Goal: Task Accomplishment & Management: Use online tool/utility

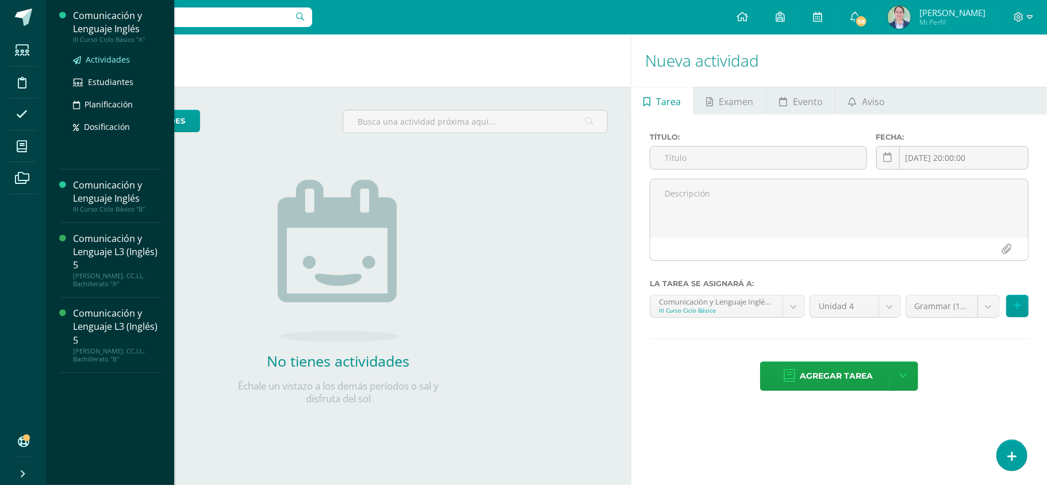
click at [110, 56] on span "Actividades" at bounding box center [108, 59] width 44 height 11
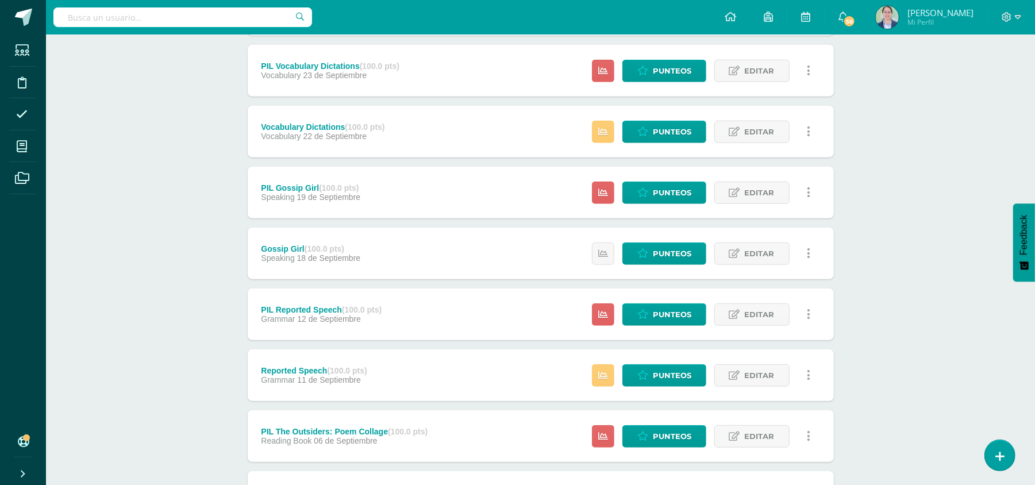
scroll to position [672, 0]
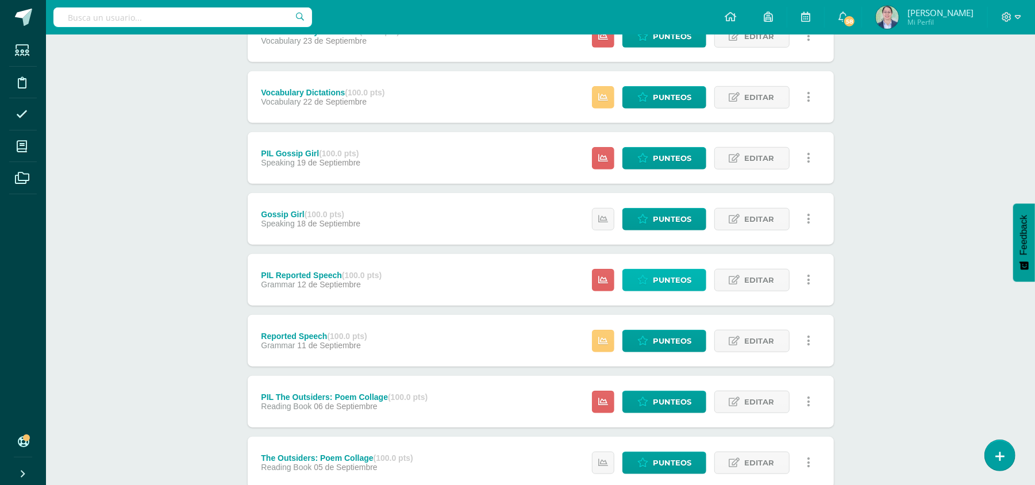
click at [679, 279] on span "Punteos" at bounding box center [672, 280] width 39 height 21
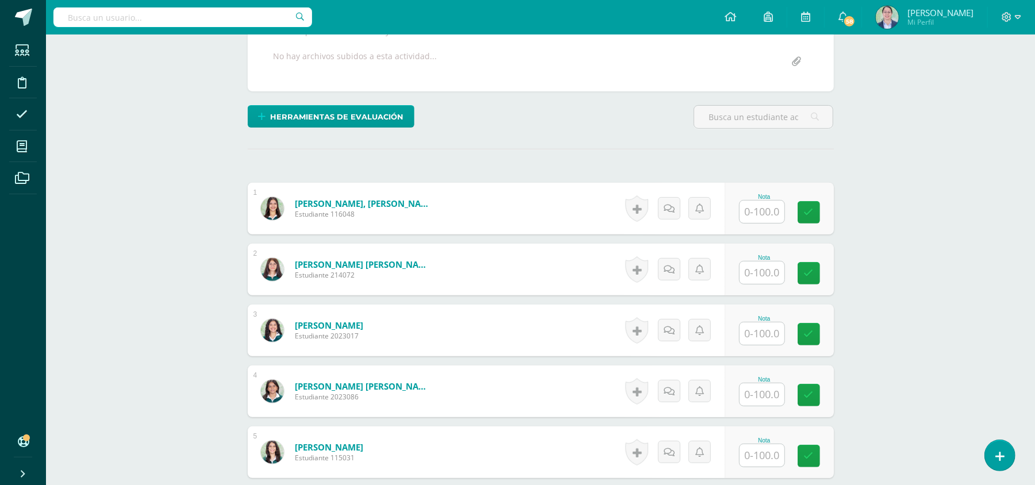
scroll to position [228, 0]
click at [766, 272] on input "text" at bounding box center [762, 272] width 45 height 22
type input "65"
click at [817, 274] on icon at bounding box center [817, 273] width 10 height 10
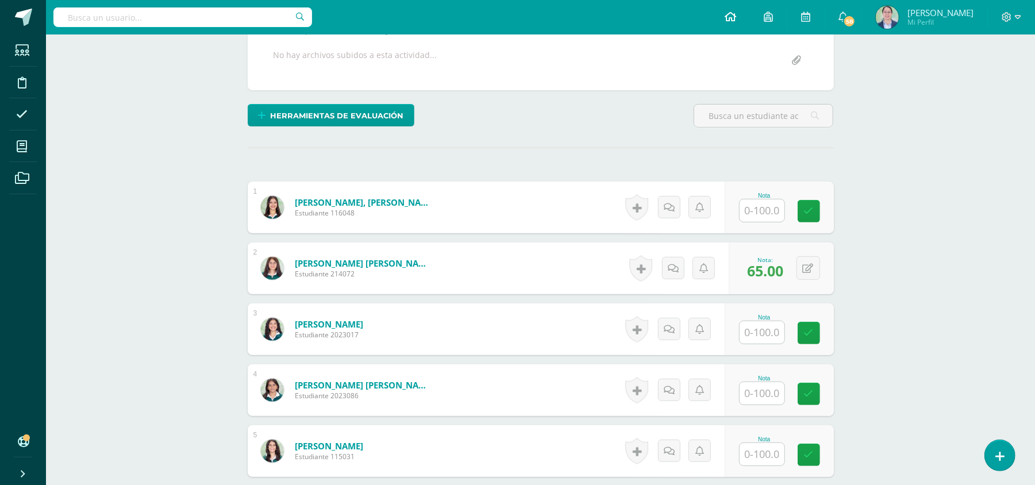
scroll to position [230, 0]
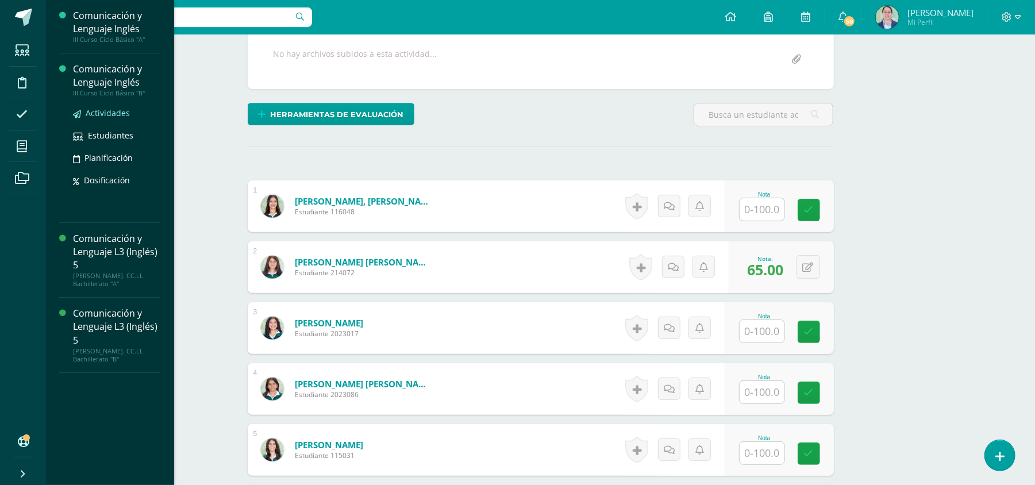
click at [120, 113] on span "Actividades" at bounding box center [108, 112] width 44 height 11
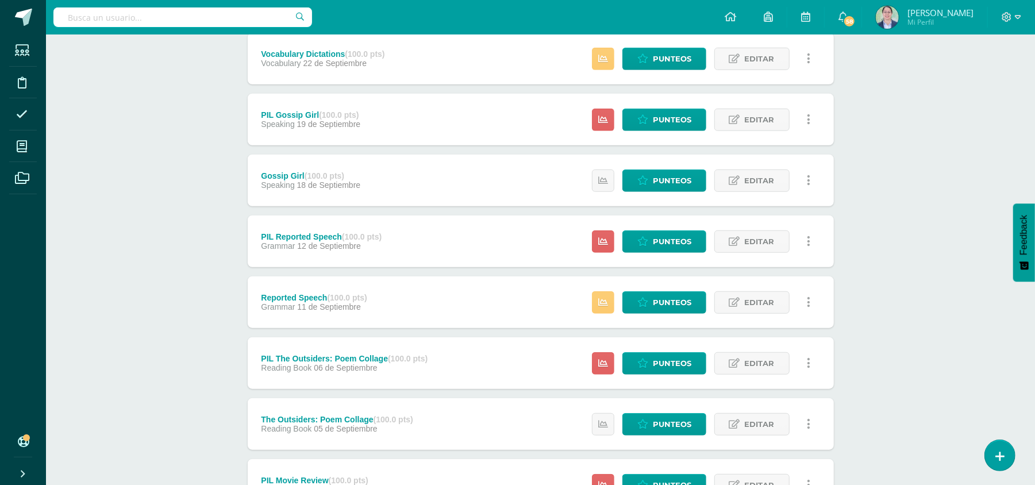
scroll to position [595, 0]
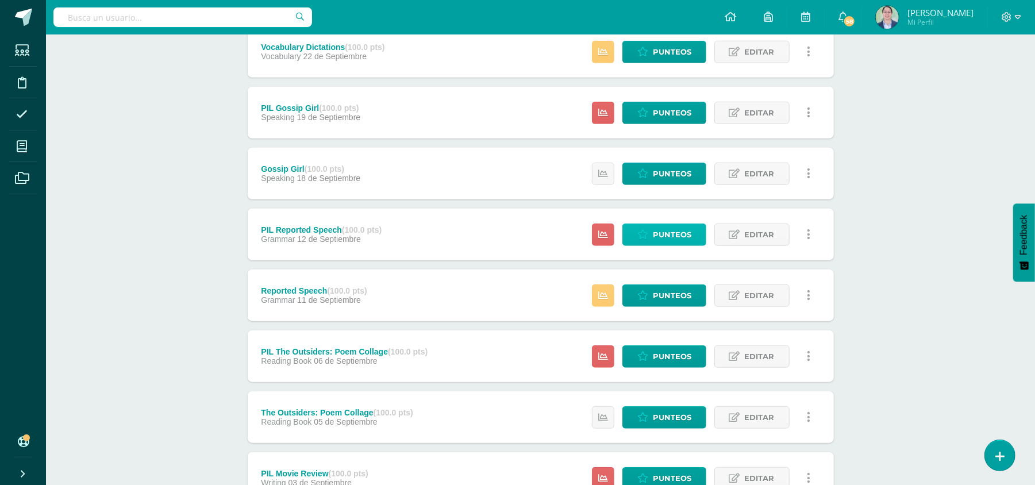
click at [672, 230] on span "Punteos" at bounding box center [672, 234] width 39 height 21
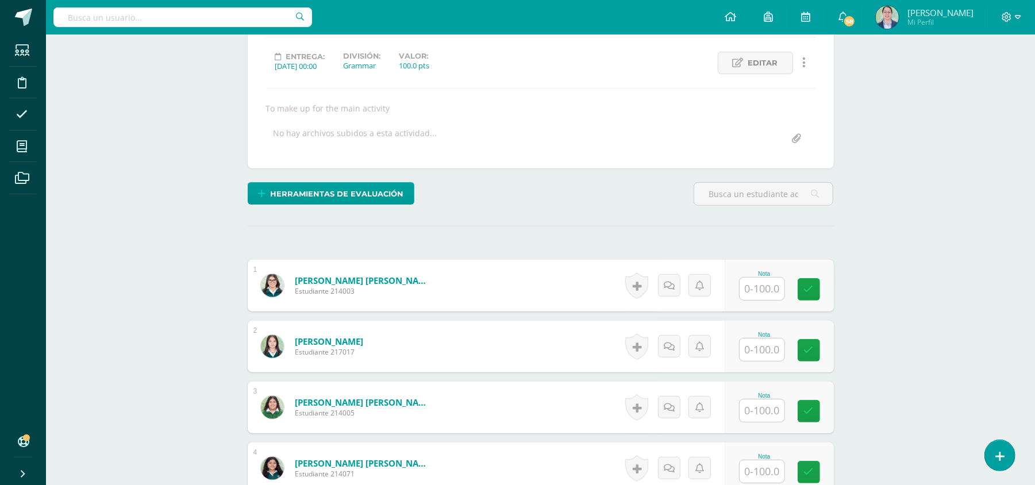
scroll to position [152, 0]
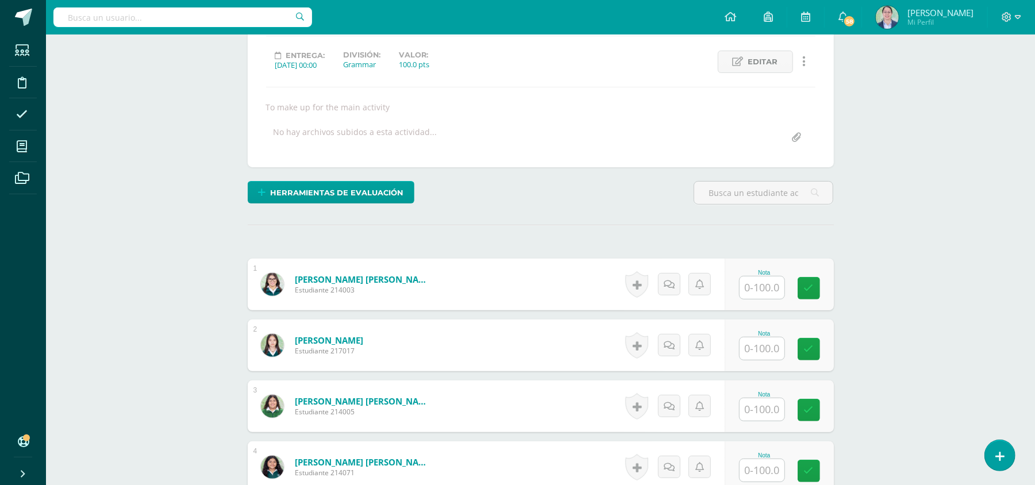
click at [757, 290] on input "text" at bounding box center [762, 287] width 45 height 22
click at [766, 343] on input "text" at bounding box center [762, 348] width 45 height 22
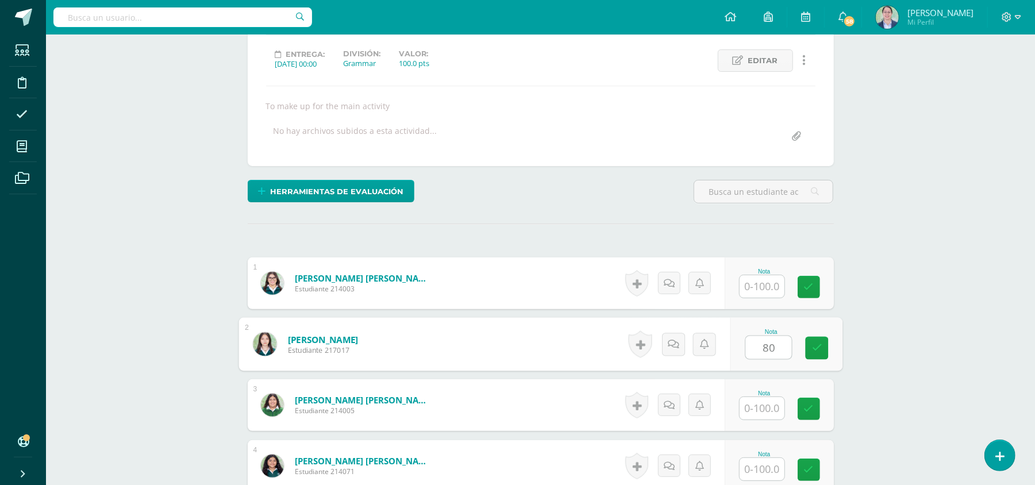
type input "80"
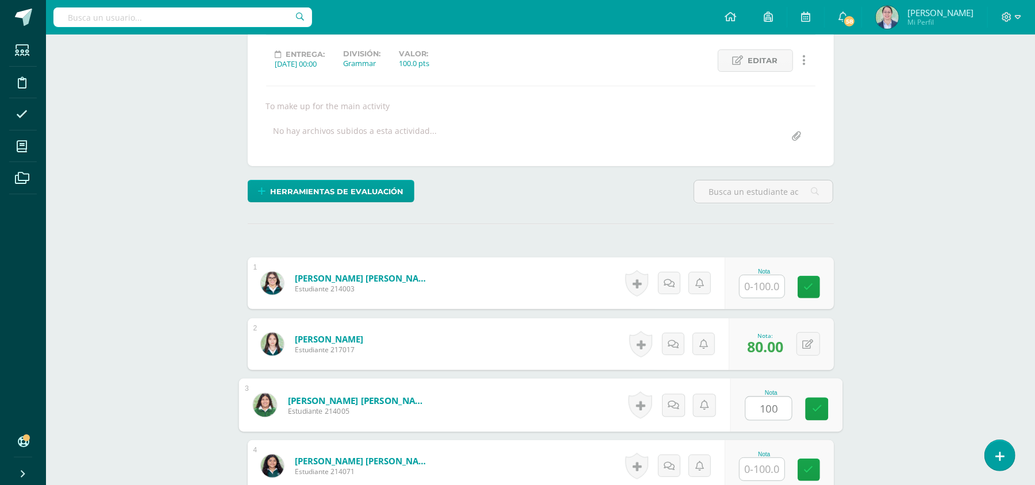
type input "100"
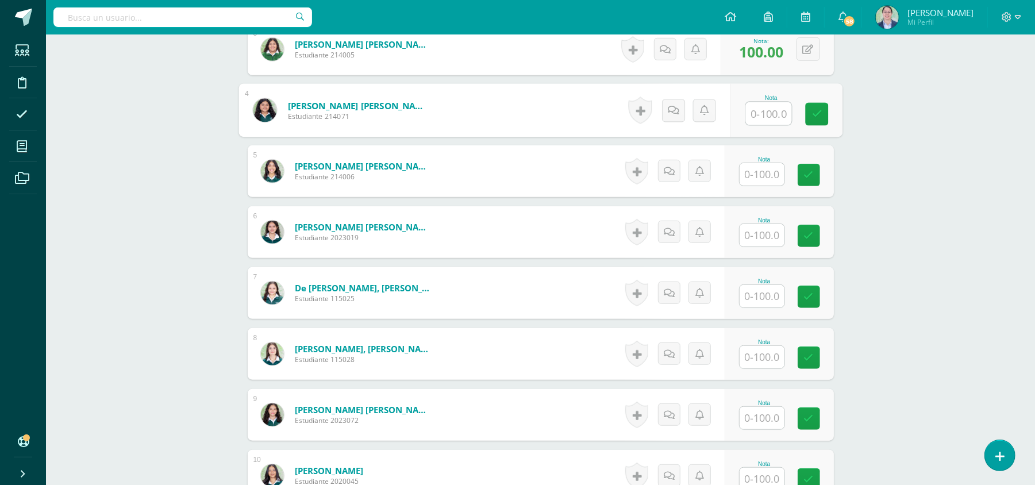
scroll to position [536, 0]
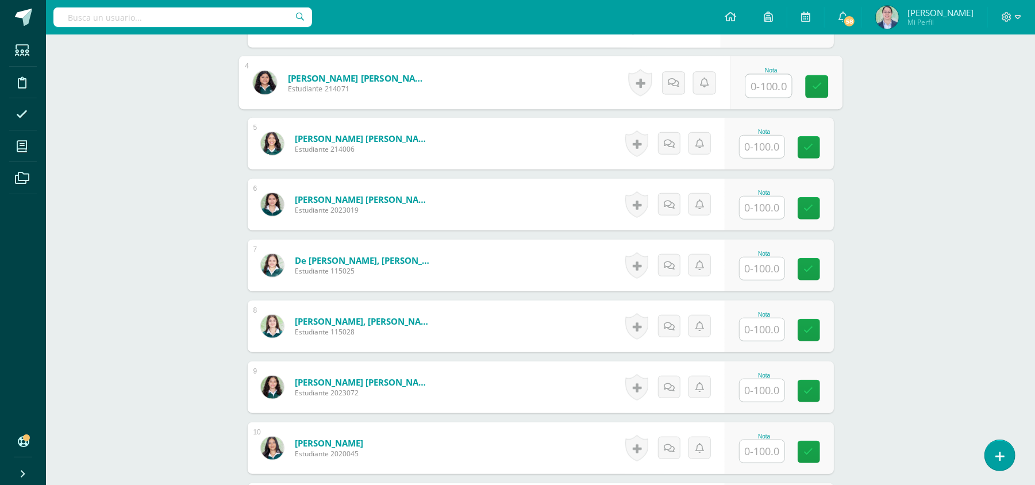
click at [759, 397] on input "text" at bounding box center [762, 390] width 45 height 22
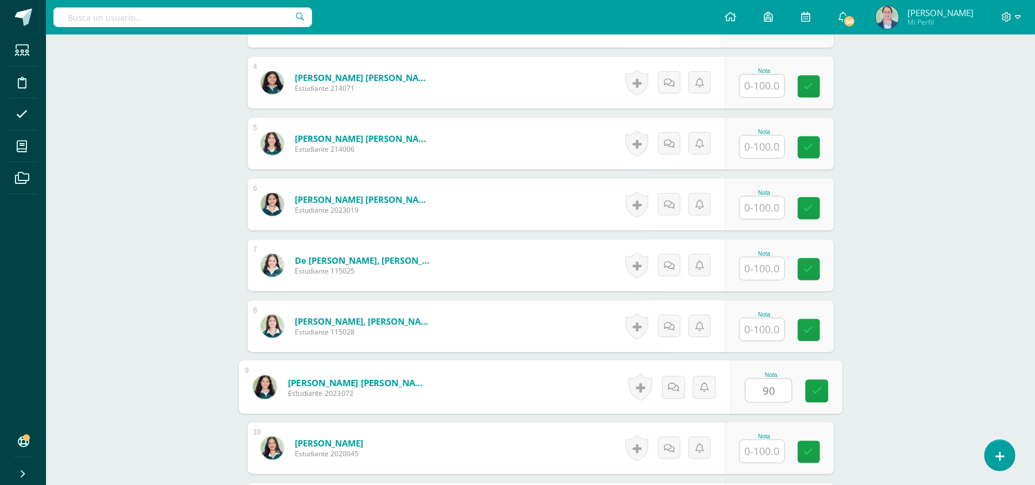
type input "90"
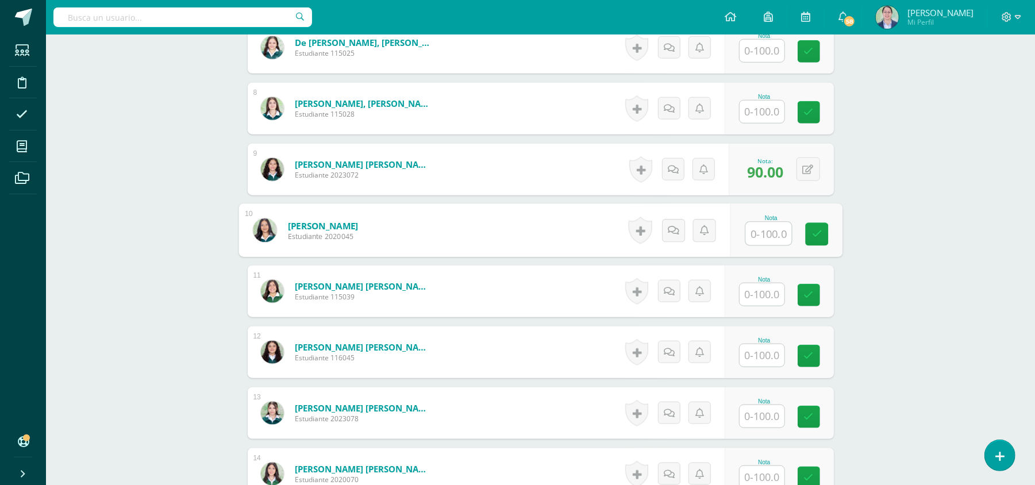
scroll to position [843, 0]
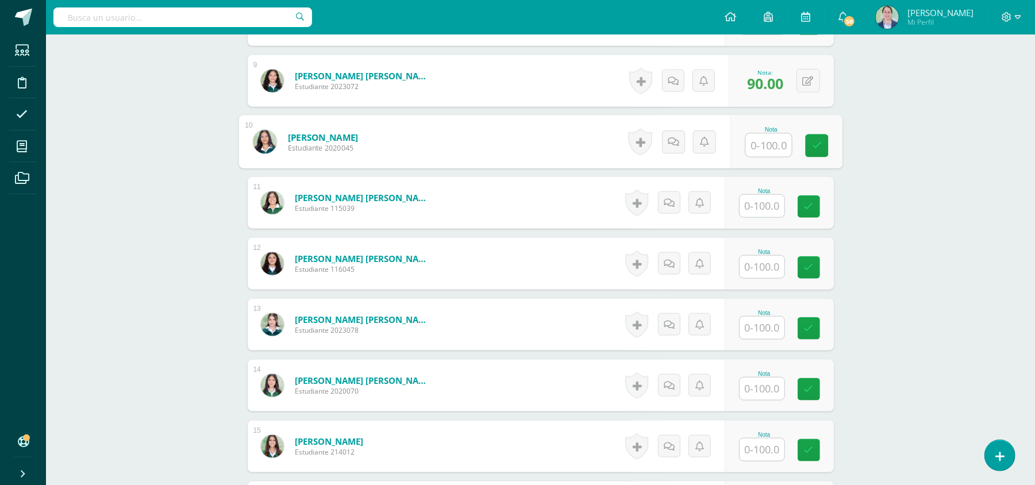
click at [757, 389] on input "text" at bounding box center [762, 389] width 45 height 22
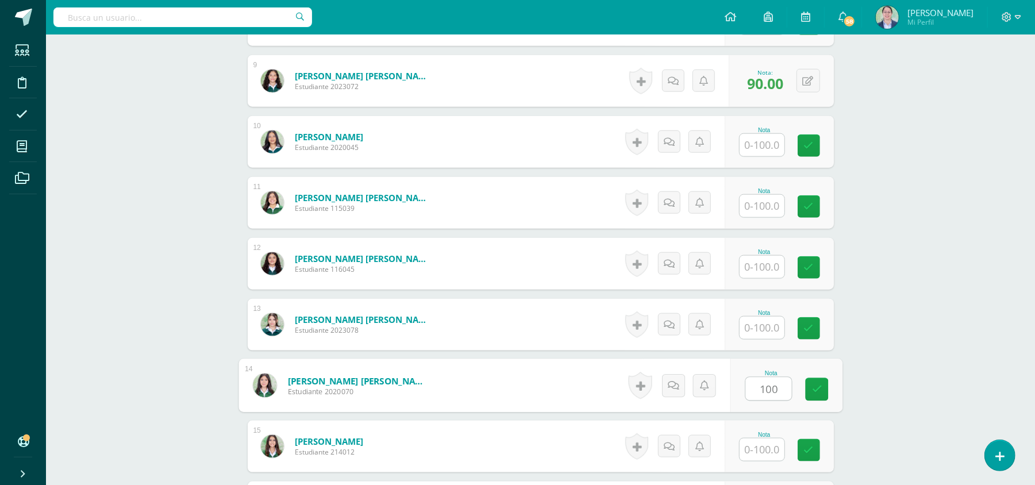
type input "100"
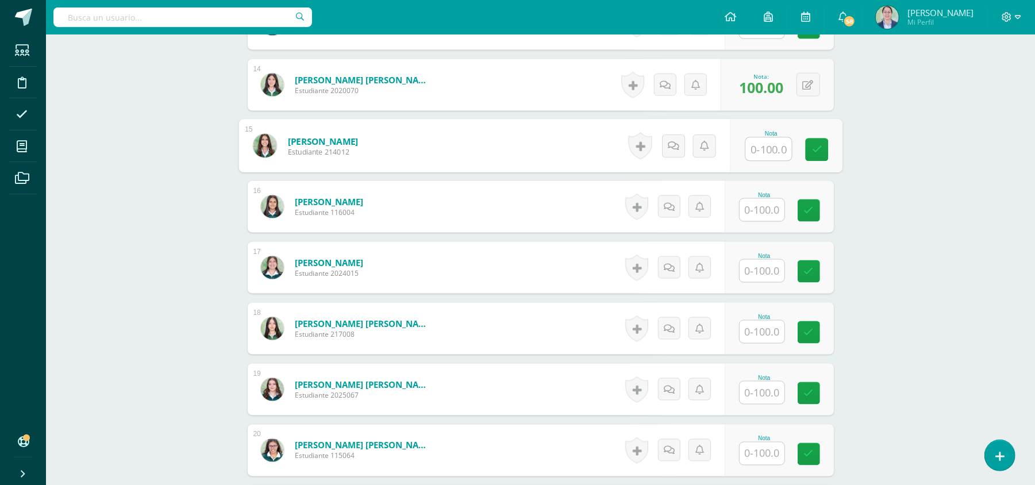
scroll to position [1149, 0]
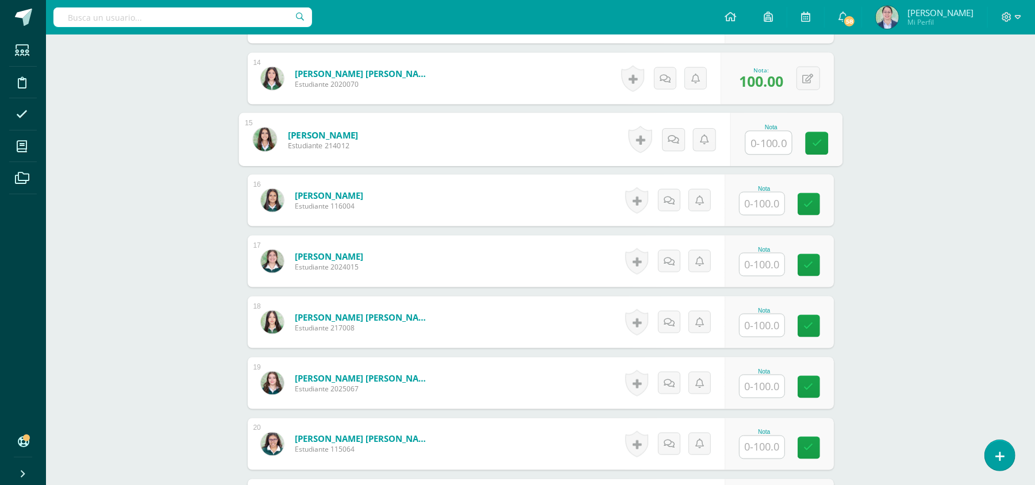
click at [756, 379] on input "text" at bounding box center [762, 386] width 45 height 22
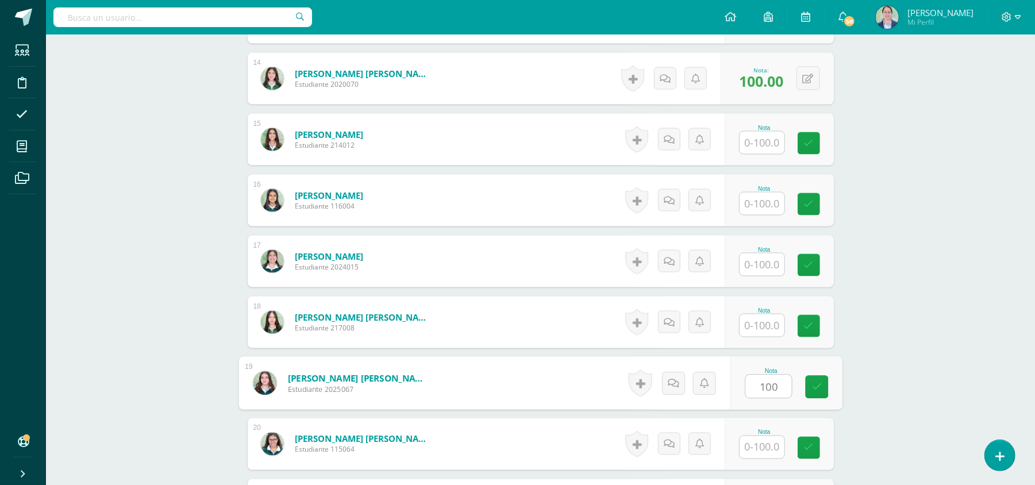
type input "100"
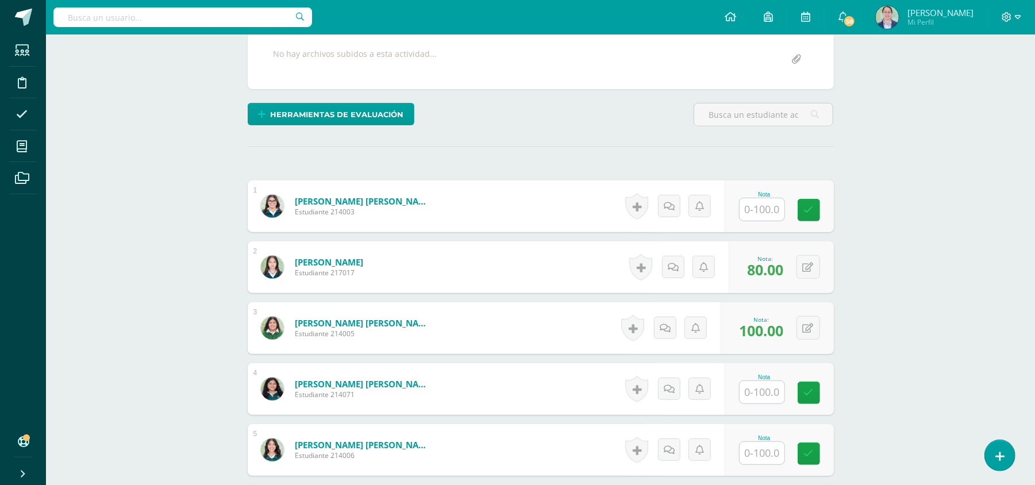
scroll to position [0, 0]
